Goal: Information Seeking & Learning: Learn about a topic

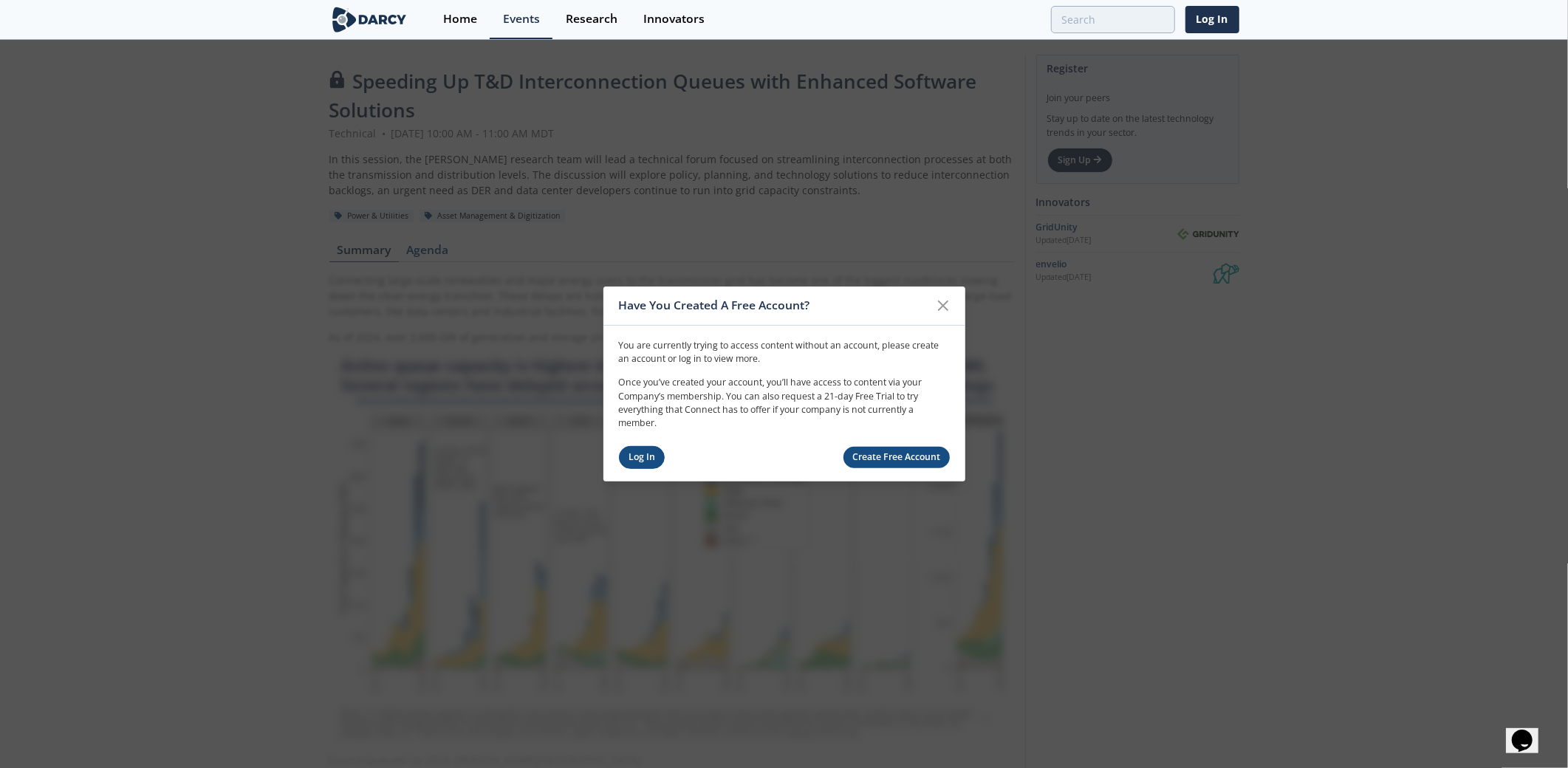
click at [641, 457] on link "Log In" at bounding box center [642, 457] width 47 height 23
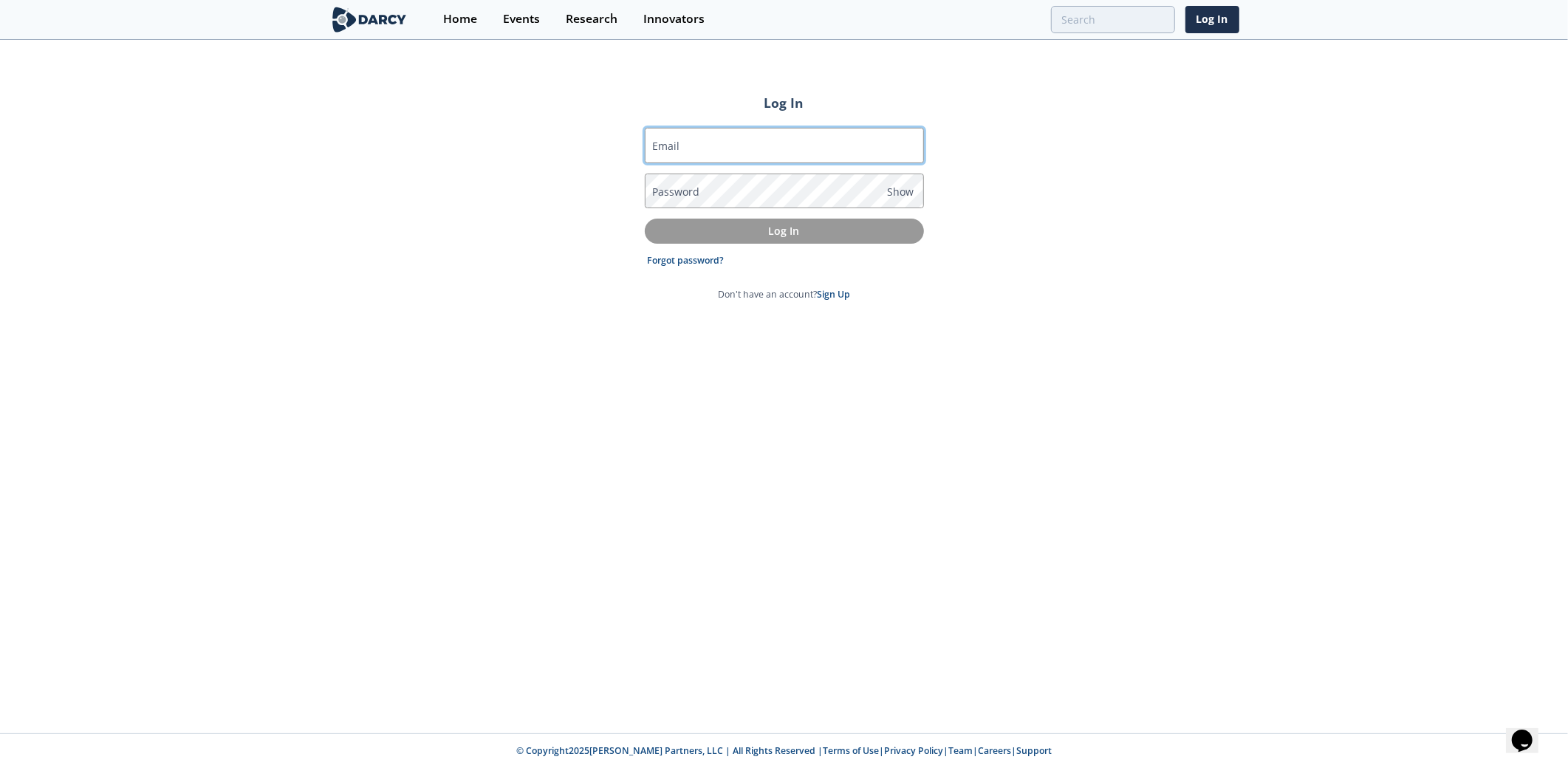
click at [733, 149] on input "Email" at bounding box center [784, 145] width 279 height 35
type input "[PERSON_NAME][EMAIL_ADDRESS][PERSON_NAME][DOMAIN_NAME]"
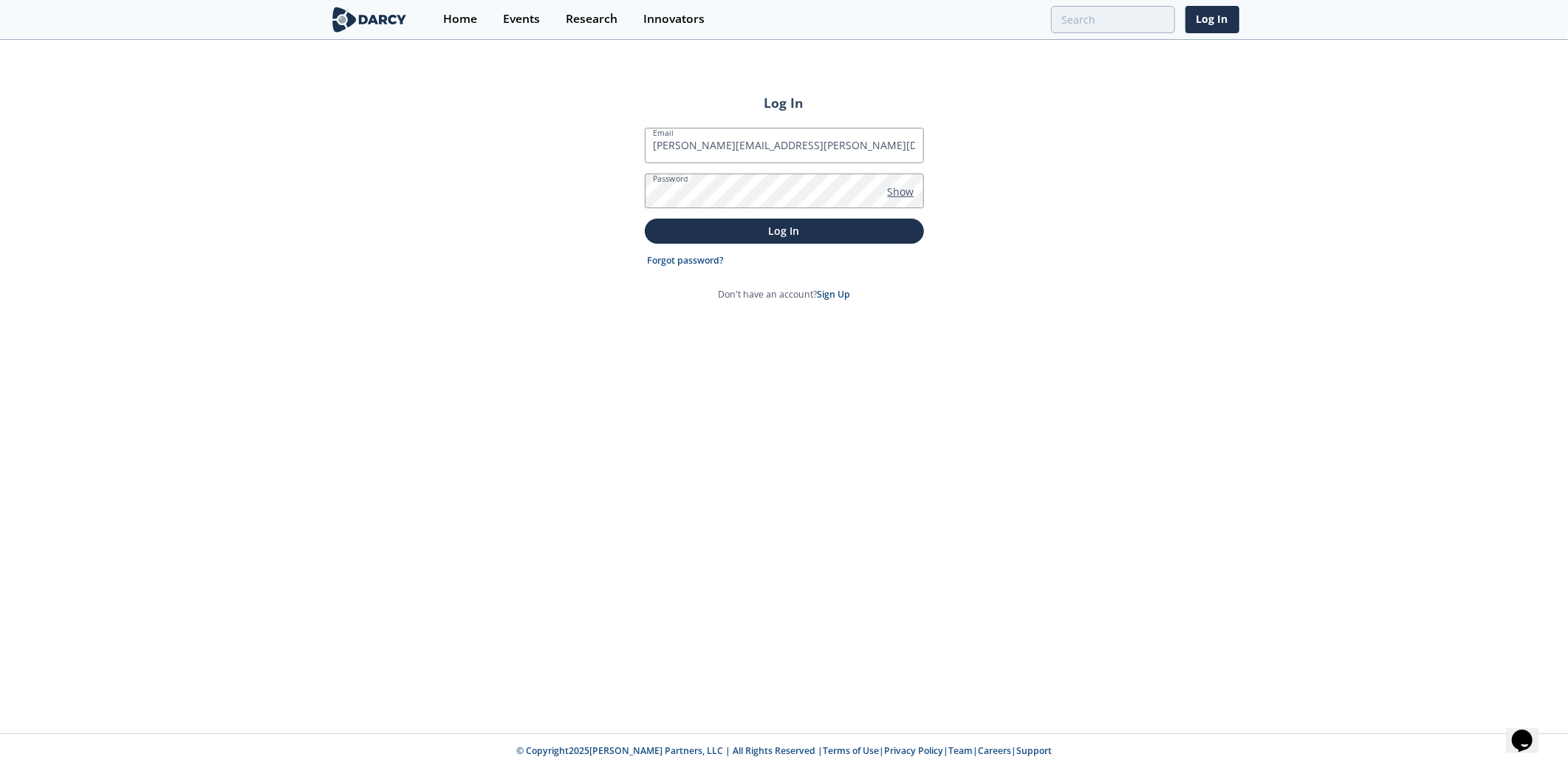
click at [900, 188] on span "Show" at bounding box center [901, 192] width 26 height 16
click at [900, 188] on span "Hide" at bounding box center [899, 192] width 23 height 16
click at [795, 230] on p "Log In" at bounding box center [784, 231] width 259 height 16
click at [775, 241] on button "Log In" at bounding box center [784, 231] width 279 height 25
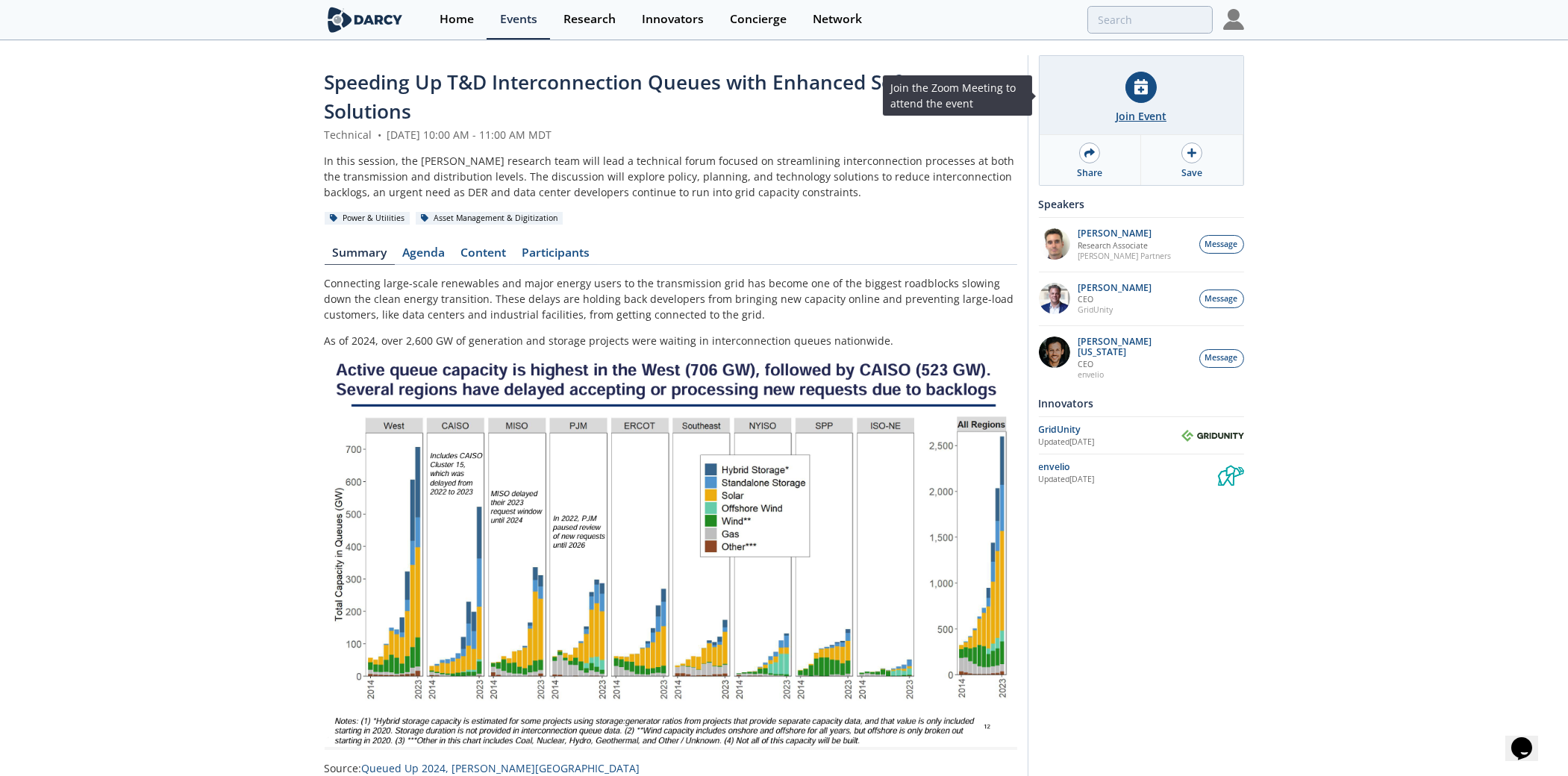
click at [1128, 93] on div at bounding box center [1140, 87] width 31 height 31
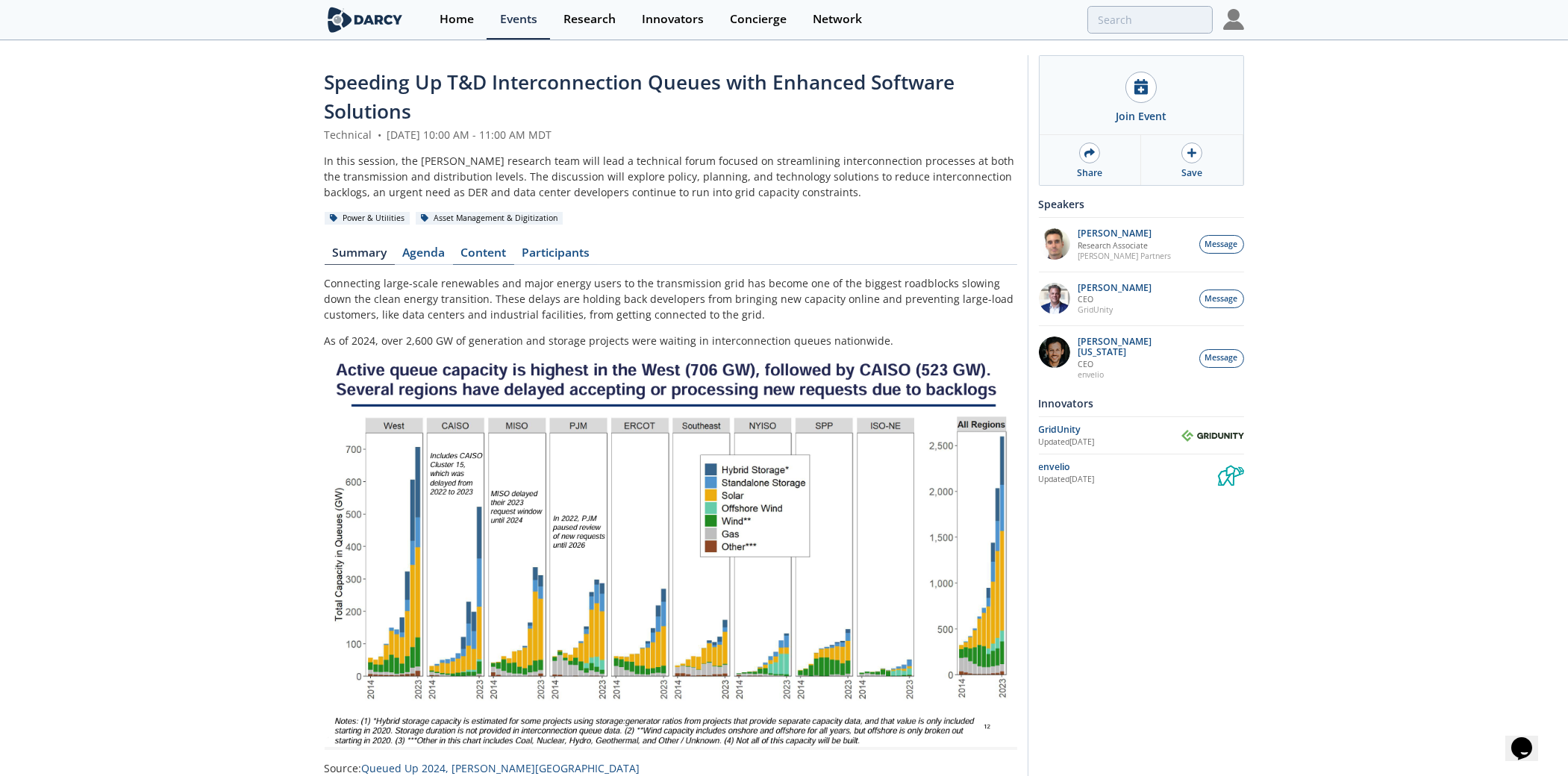
click at [476, 256] on link "Content" at bounding box center [484, 256] width 61 height 18
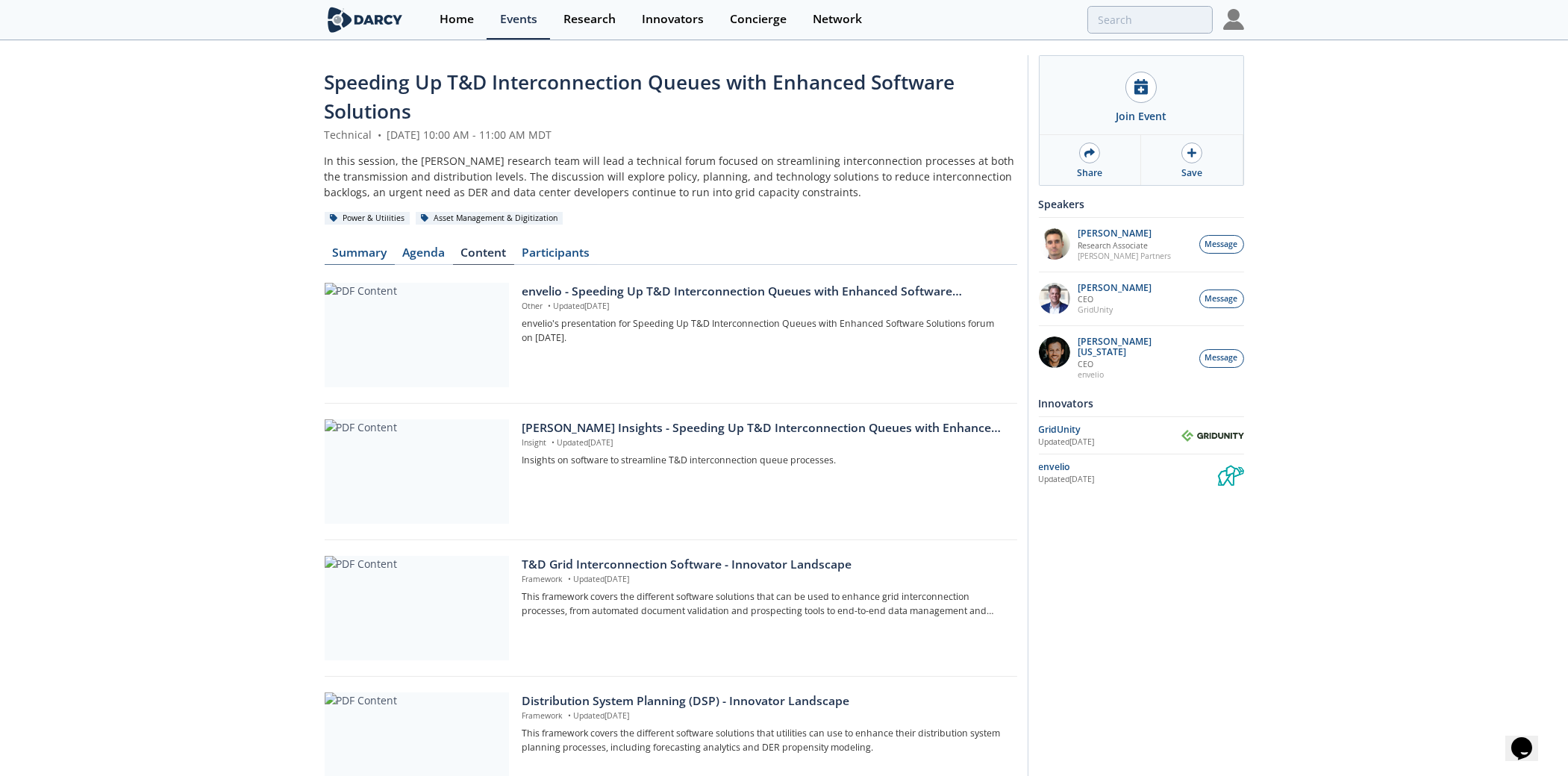
click at [361, 250] on link "Summary" at bounding box center [359, 256] width 70 height 18
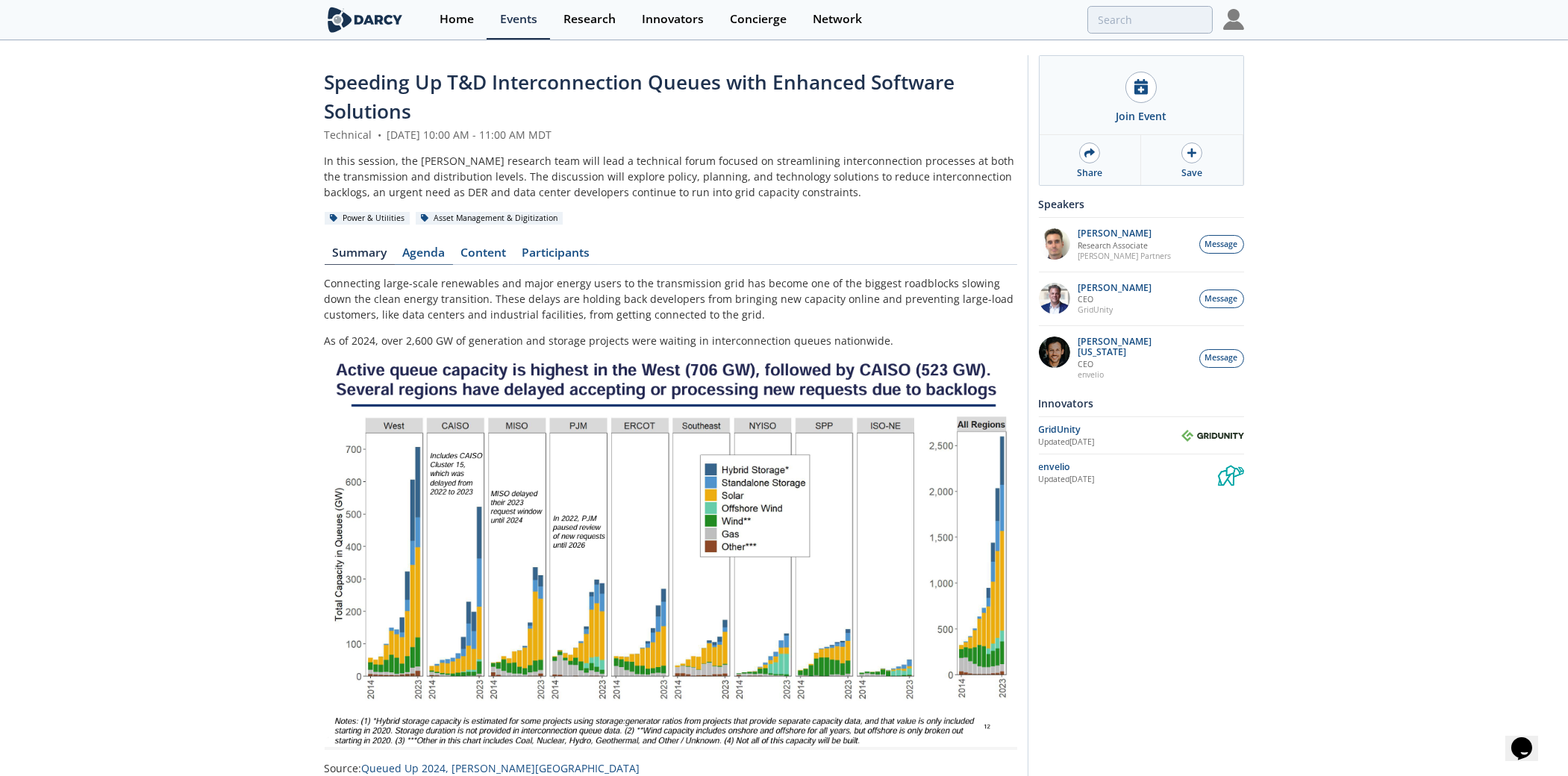
click at [422, 250] on link "Agenda" at bounding box center [424, 256] width 59 height 18
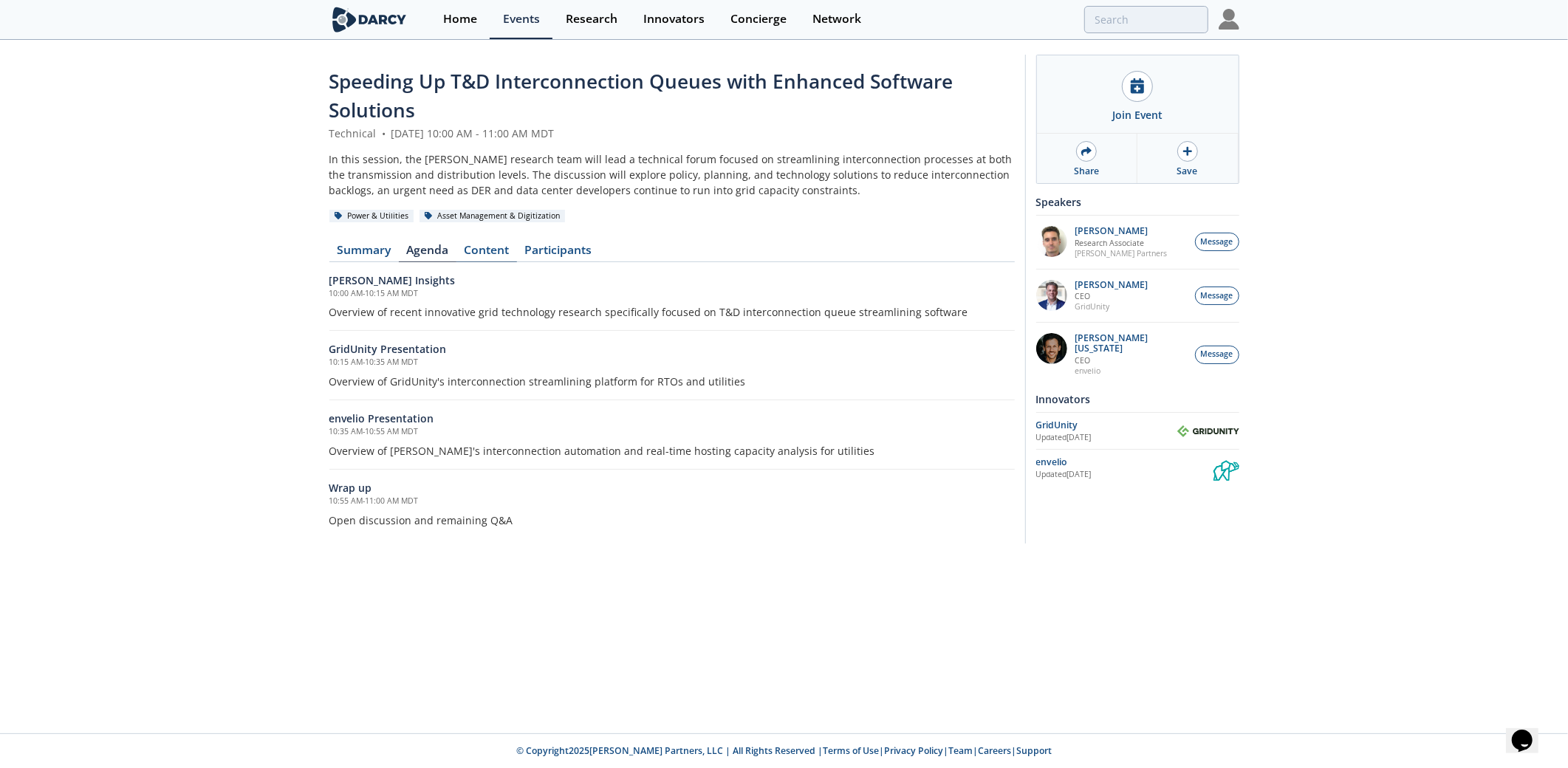
click at [477, 245] on link "Content" at bounding box center [486, 253] width 61 height 18
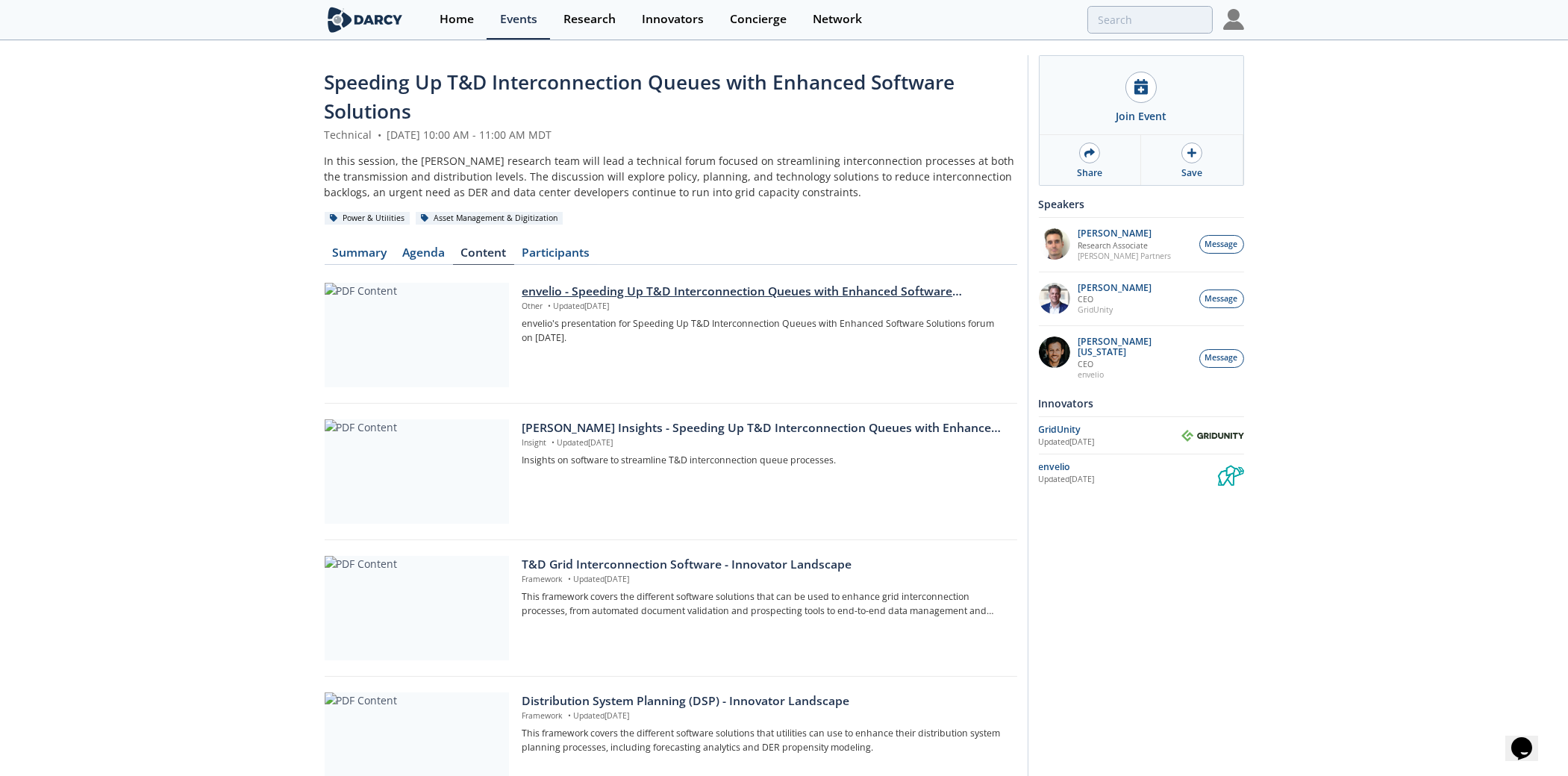
click at [570, 295] on div "envelio - Speeding Up T&D Interconnection Queues with Enhanced Software Solutio…" at bounding box center [764, 292] width 484 height 18
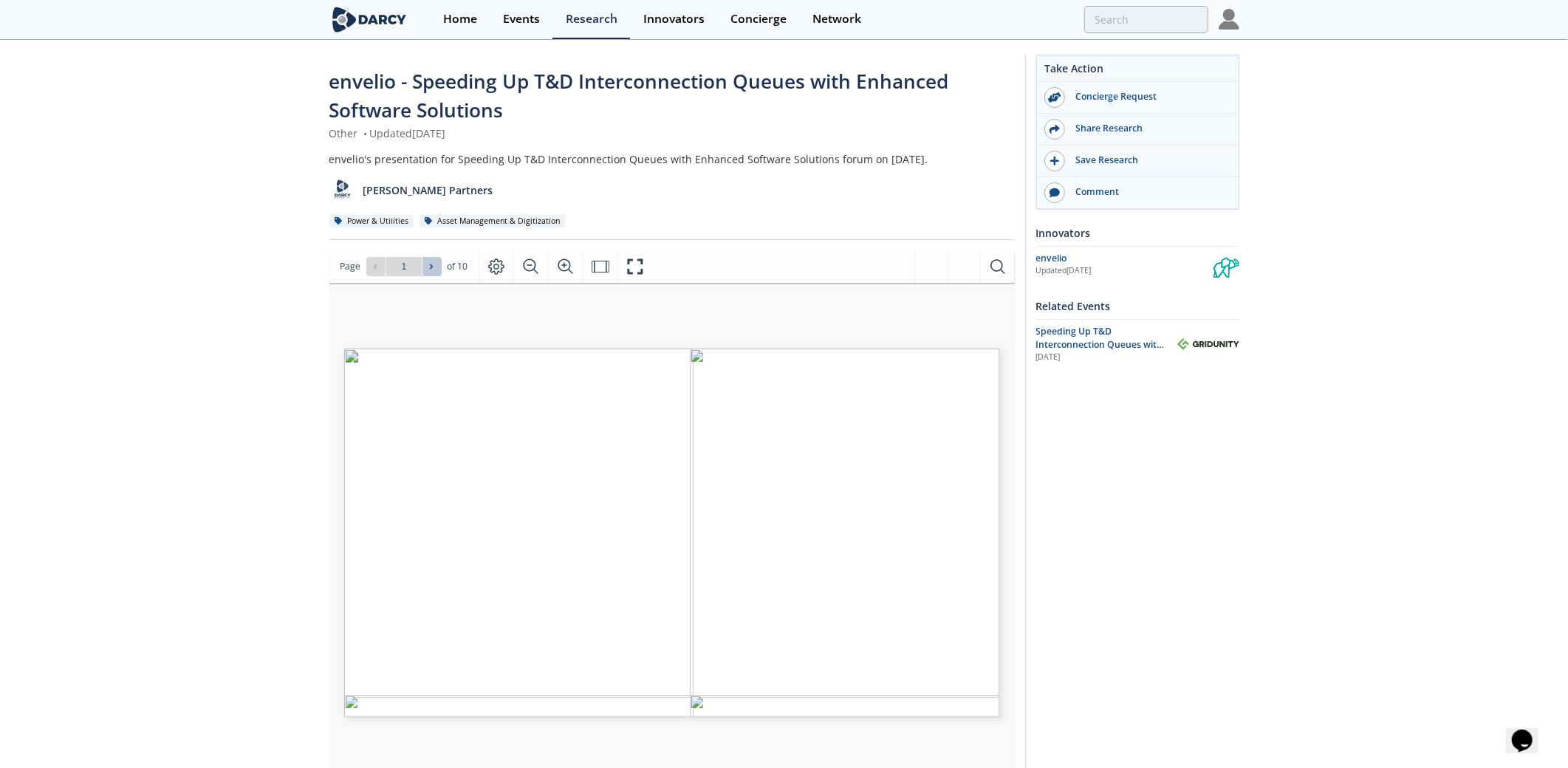
click at [430, 264] on icon at bounding box center [431, 267] width 3 height 5
type input "2"
click at [430, 264] on icon at bounding box center [431, 267] width 3 height 5
type input "3"
click at [431, 269] on icon at bounding box center [431, 267] width 9 height 9
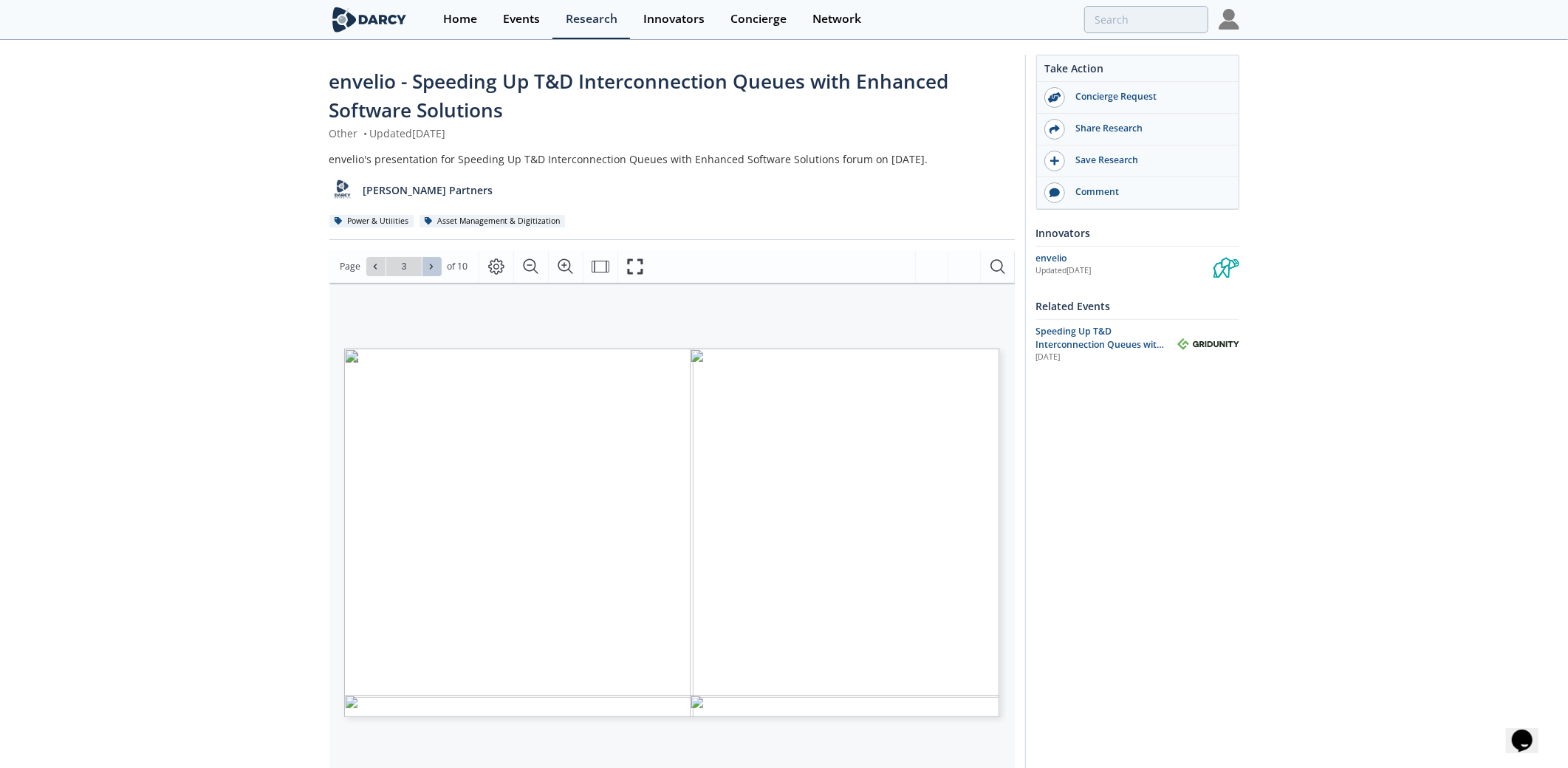
type input "4"
click at [431, 268] on icon at bounding box center [431, 267] width 9 height 9
type input "5"
click at [569, 267] on icon "Zoom In" at bounding box center [565, 266] width 15 height 15
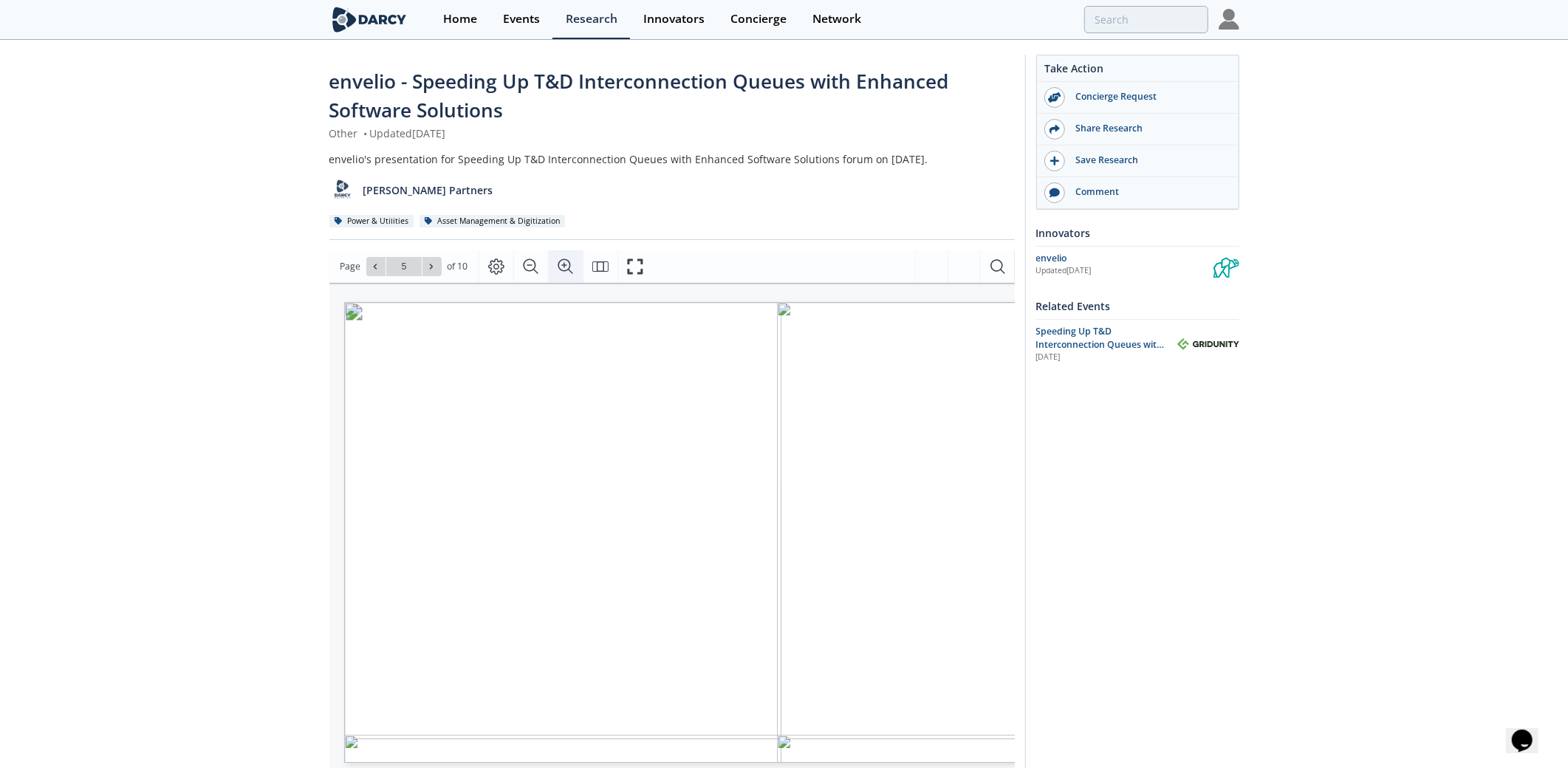
scroll to position [0, 82]
click at [523, 264] on icon "Zoom Out" at bounding box center [530, 266] width 15 height 15
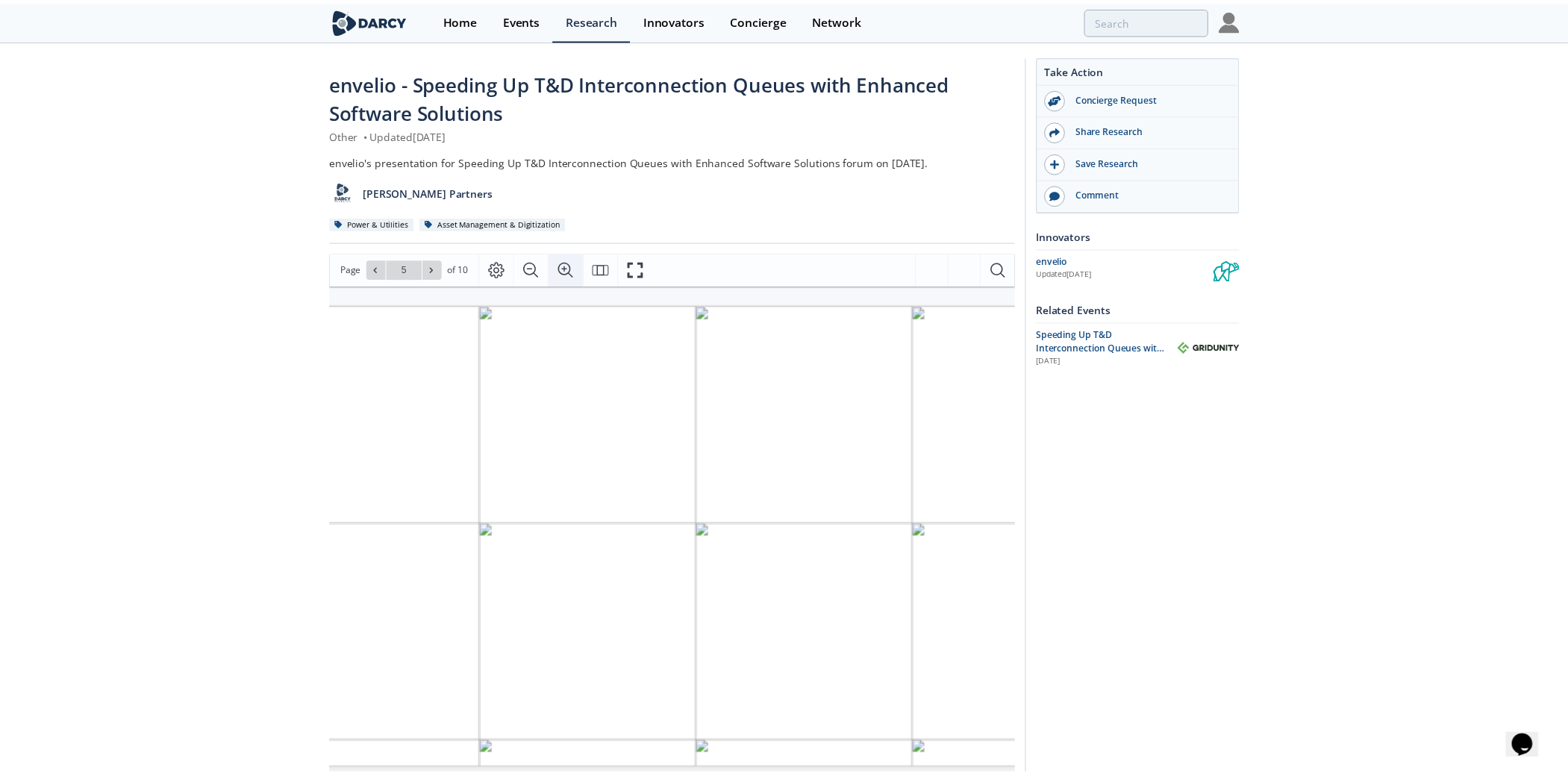
scroll to position [0, 0]
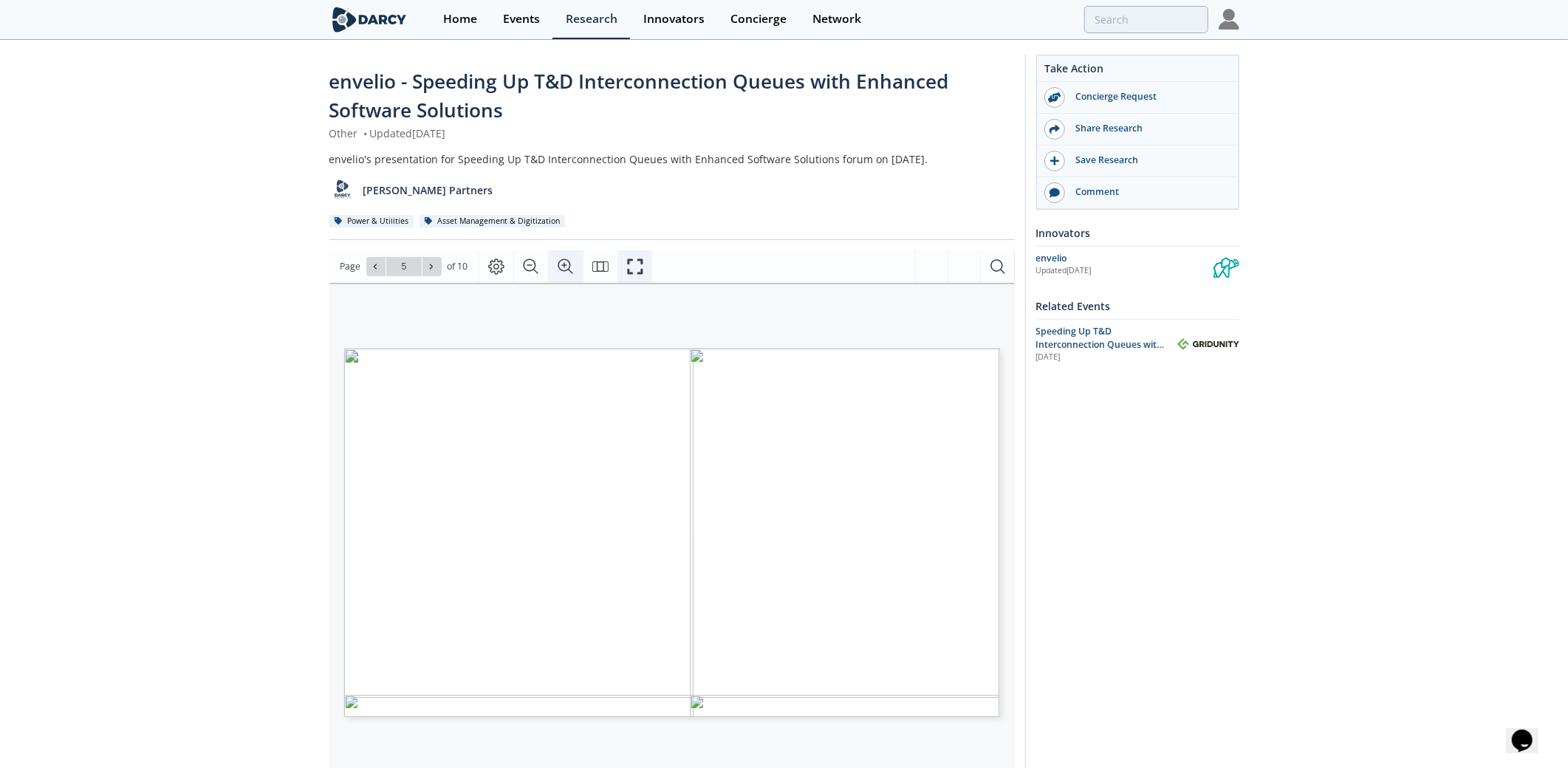
click at [647, 273] on button "Fullscreen" at bounding box center [634, 267] width 34 height 33
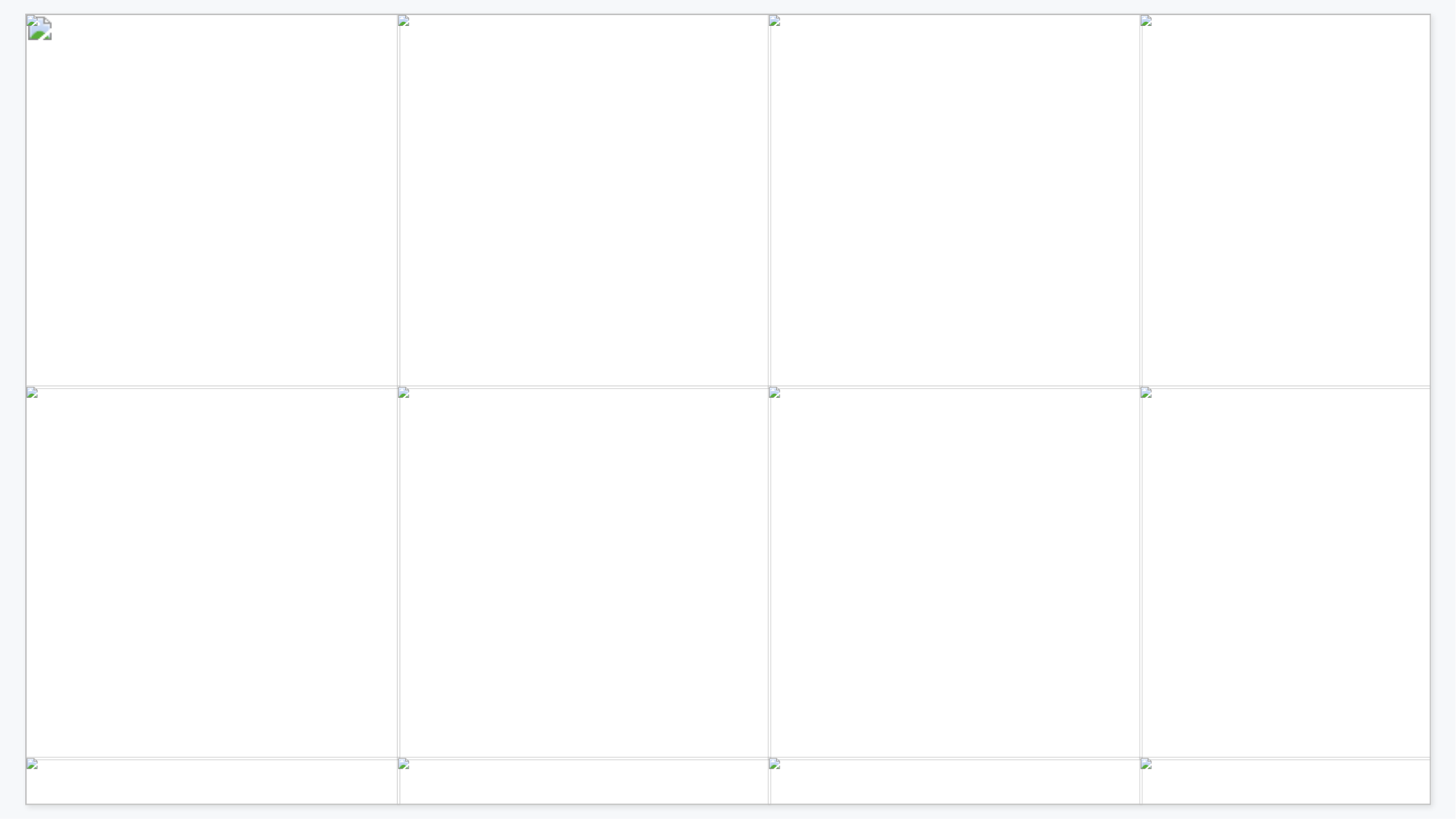
click at [419, 11] on div "4. Finalize study 1. Create relevant model(s) 2. Perform power flow analysis Au…" at bounding box center [710, 402] width 1419 height 805
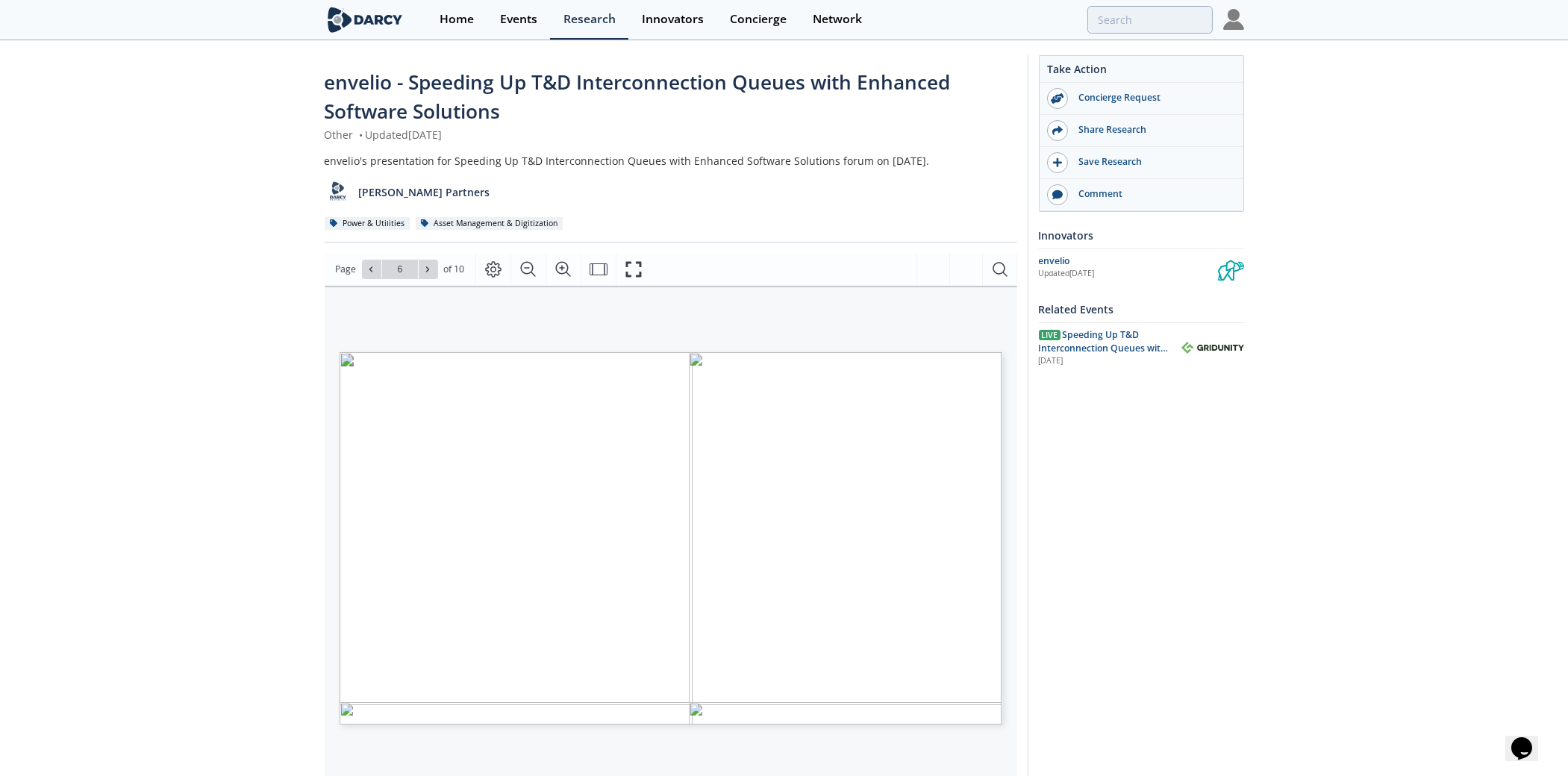
click at [551, 99] on div "envelio - Speeding Up T&D Interconnection Queues with Enhanced Software Solutio…" at bounding box center [670, 97] width 692 height 59
drag, startPoint x: 752, startPoint y: 81, endPoint x: 506, endPoint y: 114, distance: 248.2
click at [506, 114] on div "envelio - Speeding Up T&D Interconnection Queues with Enhanced Software Solutio…" at bounding box center [670, 97] width 692 height 59
copy span "ueues with Enhanced Software Solutions"
